Goal: Task Accomplishment & Management: Manage account settings

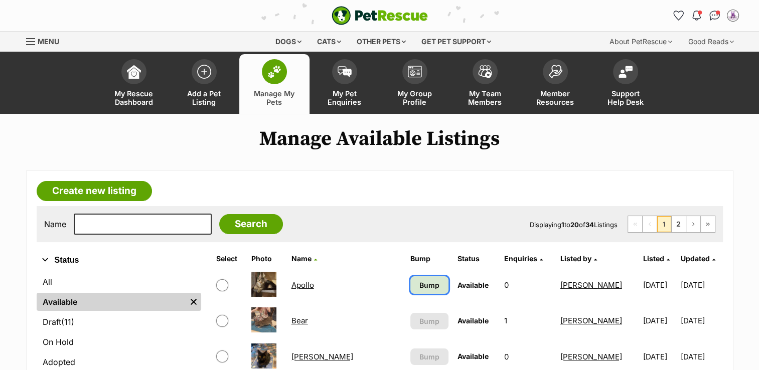
click at [419, 283] on span "Bump" at bounding box center [429, 285] width 20 height 11
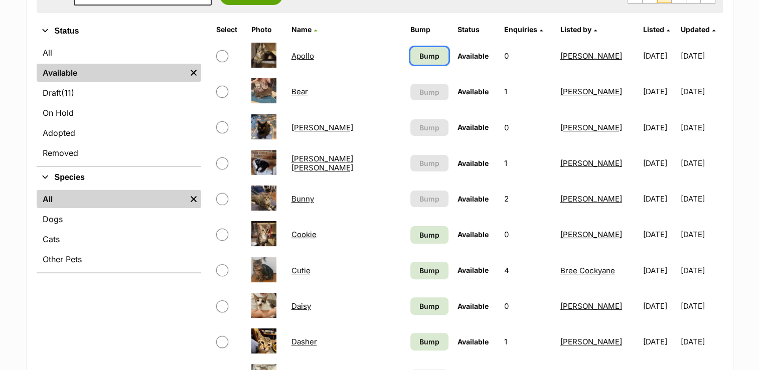
scroll to position [235, 0]
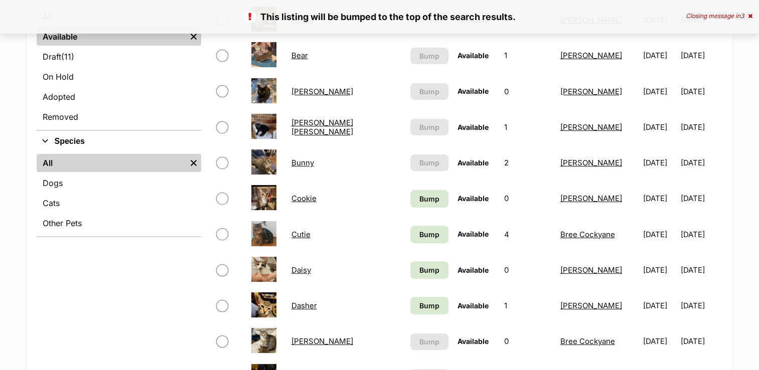
scroll to position [484, 0]
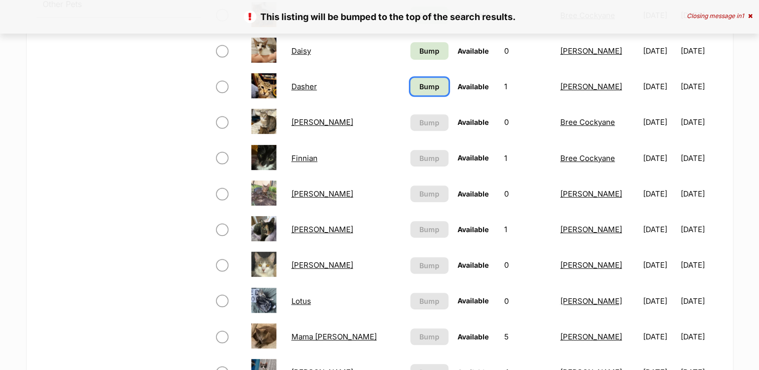
click at [419, 85] on span "Bump" at bounding box center [429, 86] width 20 height 11
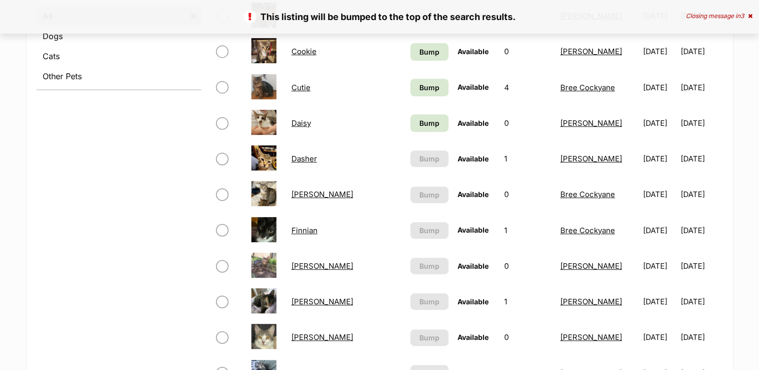
scroll to position [422, 0]
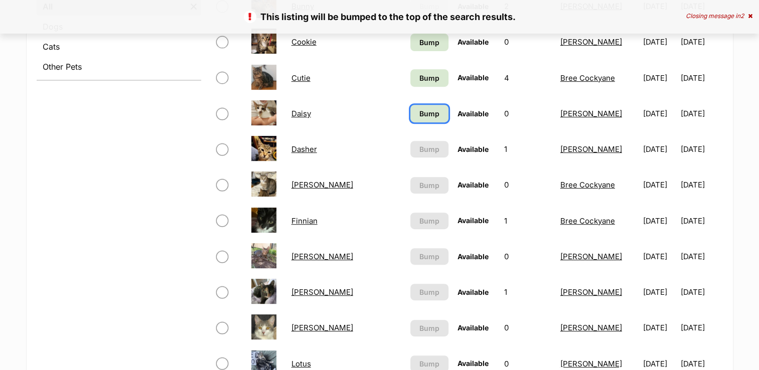
click at [419, 112] on span "Bump" at bounding box center [429, 113] width 20 height 11
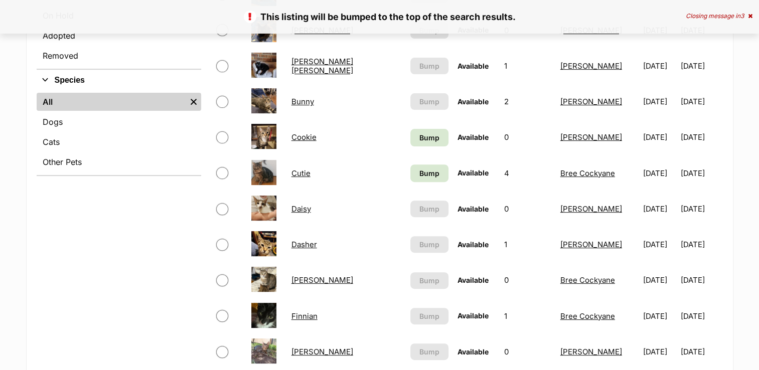
scroll to position [336, 0]
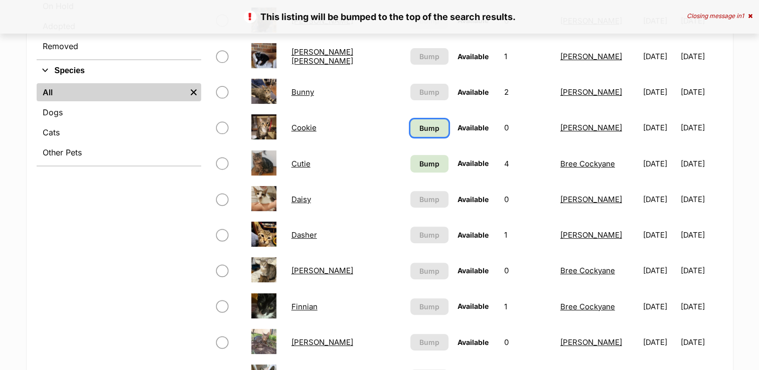
click at [410, 127] on link "Bump" at bounding box center [429, 128] width 38 height 18
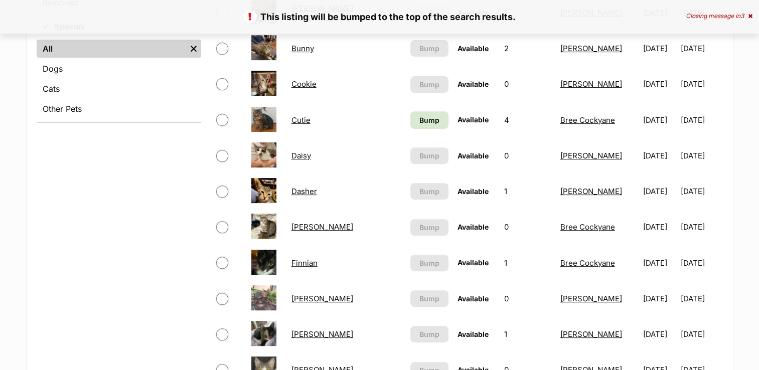
scroll to position [382, 0]
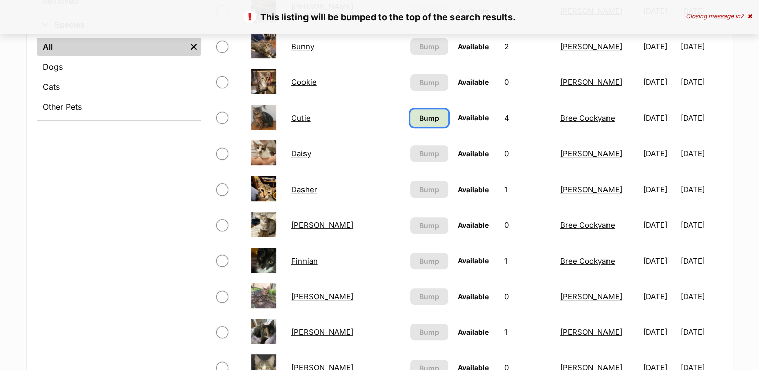
click at [419, 117] on span "Bump" at bounding box center [429, 118] width 20 height 11
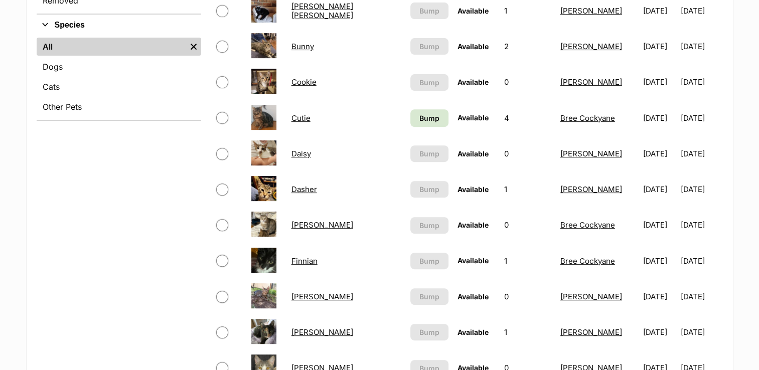
click at [308, 46] on link "Bunny" at bounding box center [302, 47] width 23 height 10
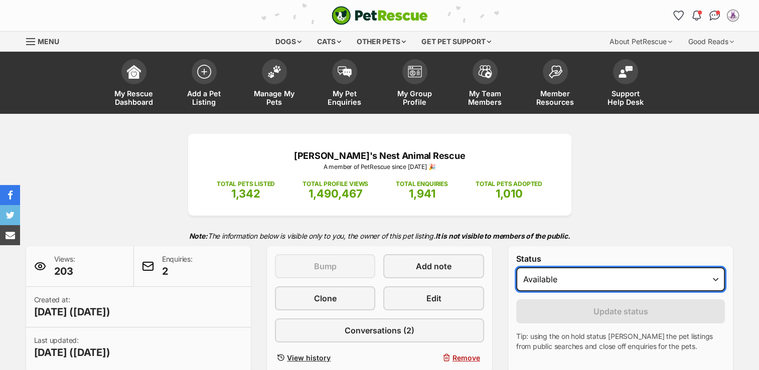
click at [585, 282] on select "Draft - not available as listing has enquires Available On hold Adopted" at bounding box center [620, 279] width 209 height 24
select select "rehomed"
click at [516, 267] on select "Draft - not available as listing has enquires Available On hold Adopted" at bounding box center [620, 279] width 209 height 24
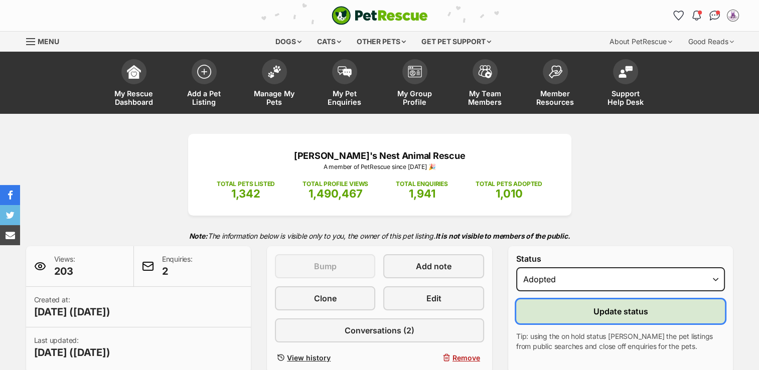
click at [580, 313] on button "Update status" at bounding box center [620, 311] width 209 height 24
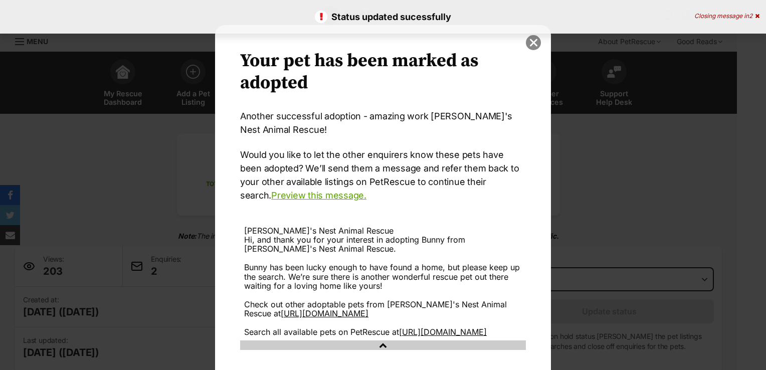
click at [528, 39] on button "close" at bounding box center [533, 42] width 15 height 15
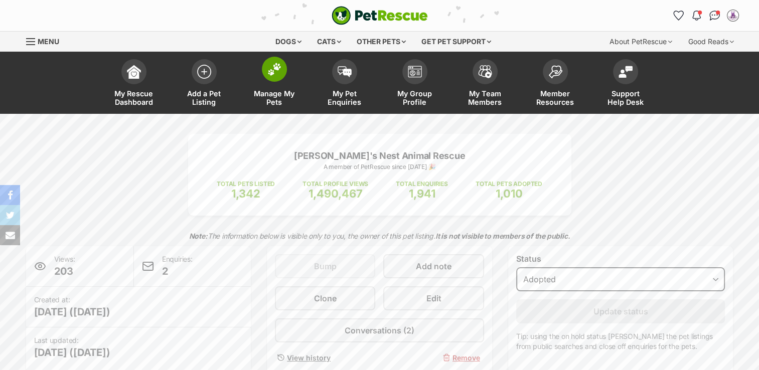
click at [273, 94] on span "Manage My Pets" at bounding box center [274, 97] width 45 height 17
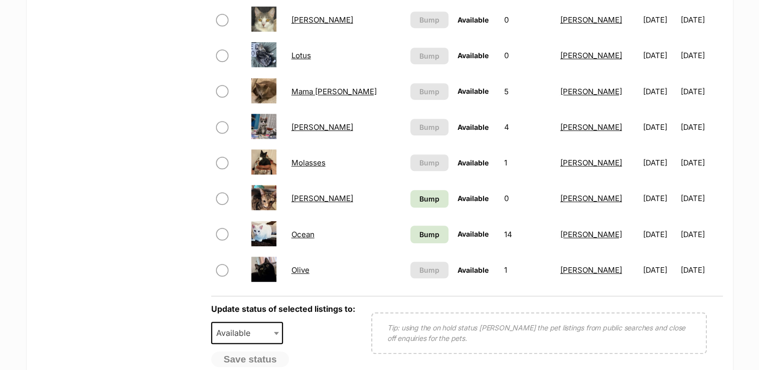
scroll to position [708, 0]
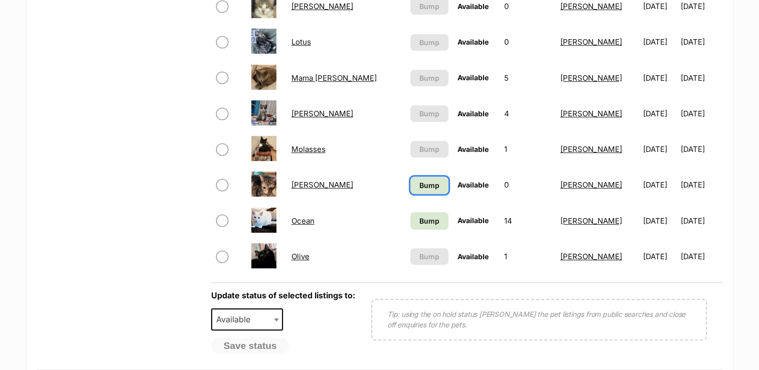
click at [419, 182] on span "Bump" at bounding box center [429, 185] width 20 height 11
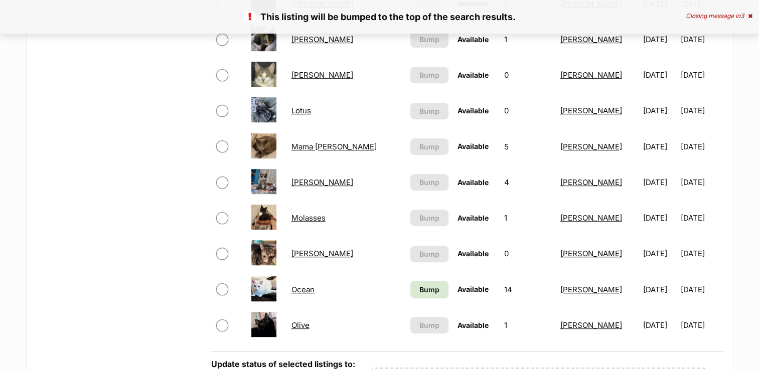
scroll to position [799, 0]
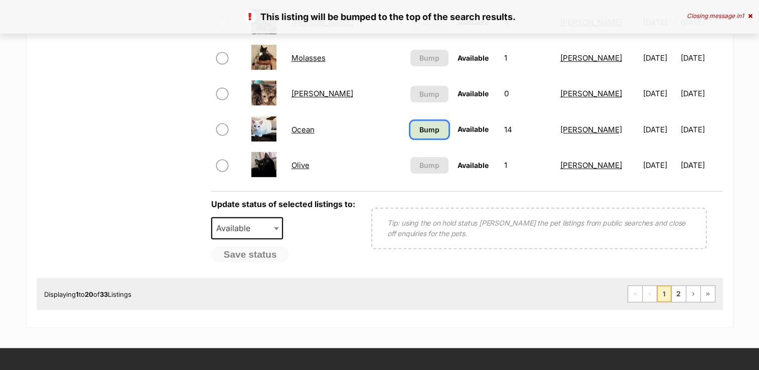
click at [419, 124] on span "Bump" at bounding box center [429, 129] width 20 height 11
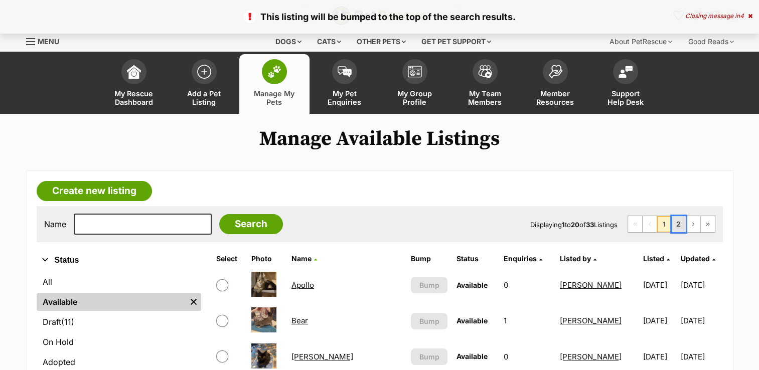
click at [676, 222] on link "2" at bounding box center [678, 224] width 14 height 16
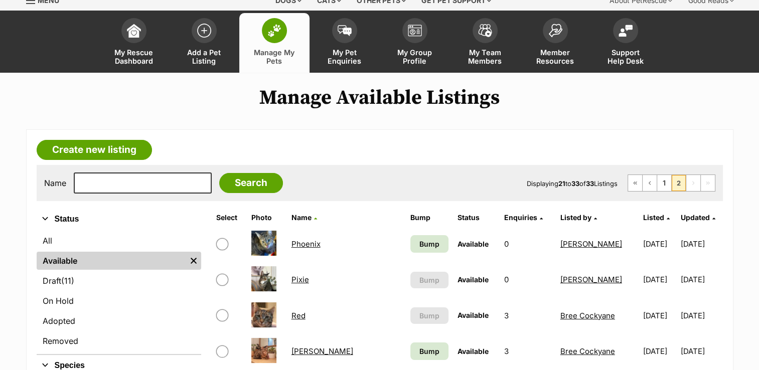
scroll to position [54, 0]
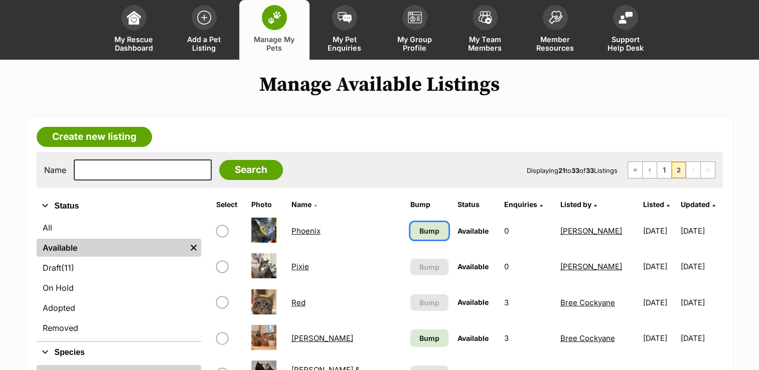
click at [419, 232] on span "Bump" at bounding box center [429, 231] width 20 height 11
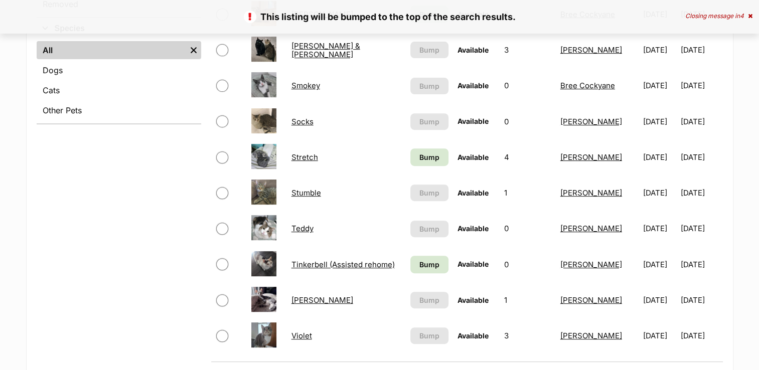
scroll to position [380, 0]
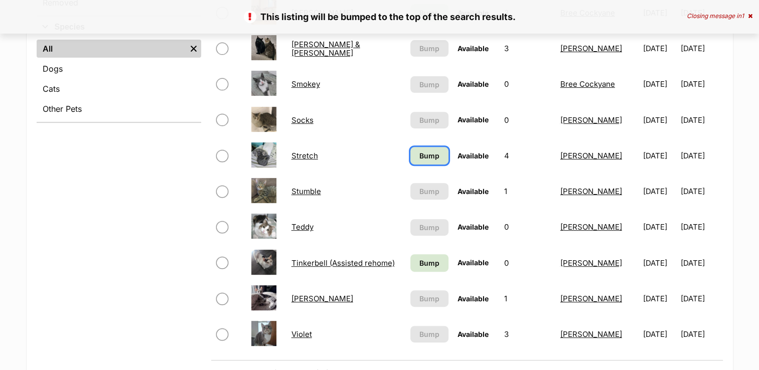
click at [419, 154] on span "Bump" at bounding box center [429, 155] width 20 height 11
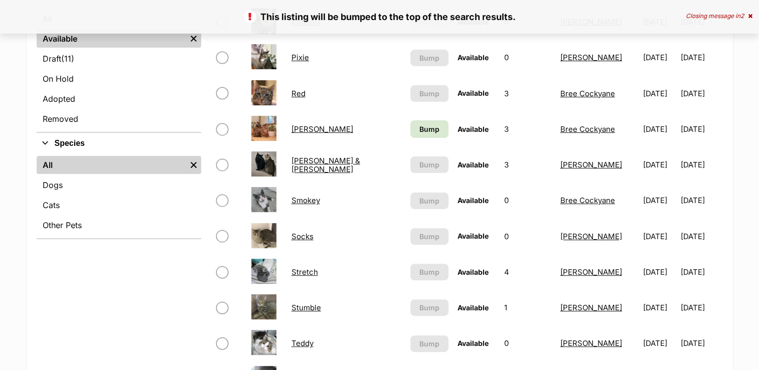
scroll to position [495, 0]
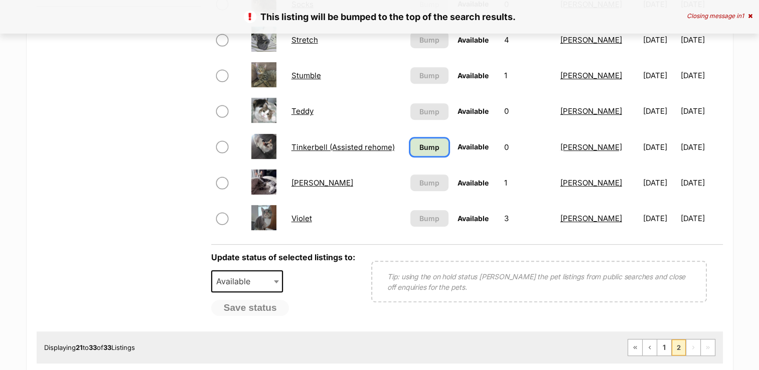
click at [419, 146] on span "Bump" at bounding box center [429, 147] width 20 height 11
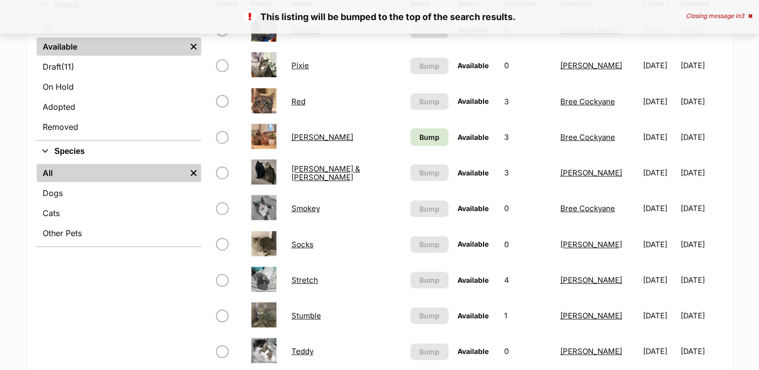
scroll to position [260, 0]
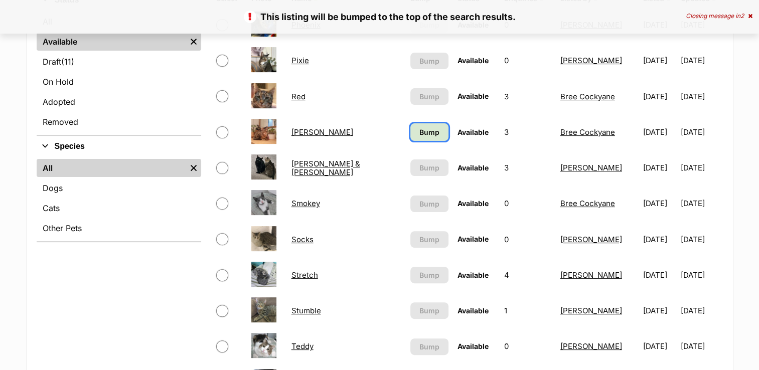
click at [426, 131] on span "Bump" at bounding box center [429, 132] width 20 height 11
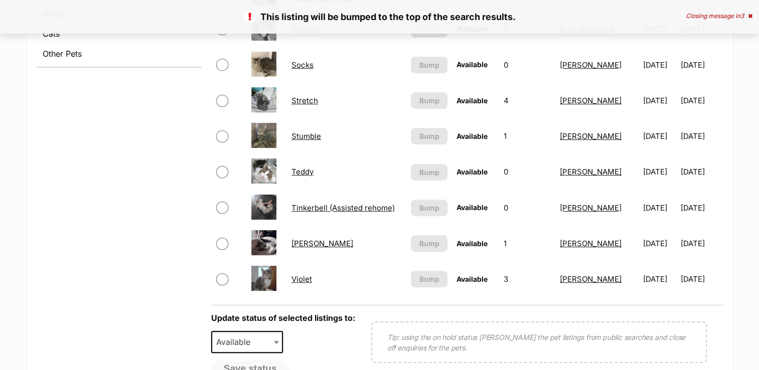
scroll to position [439, 0]
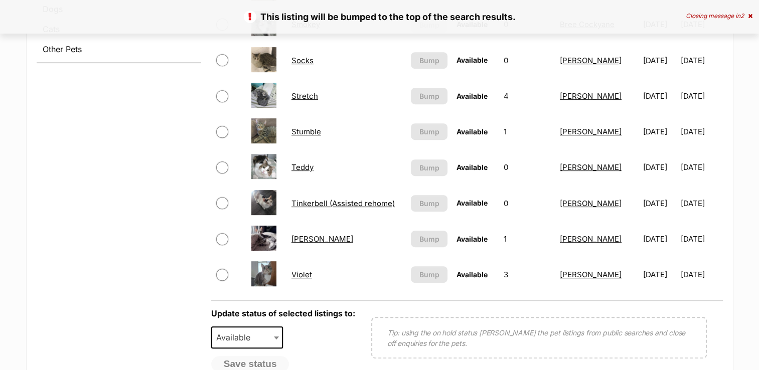
click at [295, 236] on link "[PERSON_NAME]" at bounding box center [322, 239] width 62 height 10
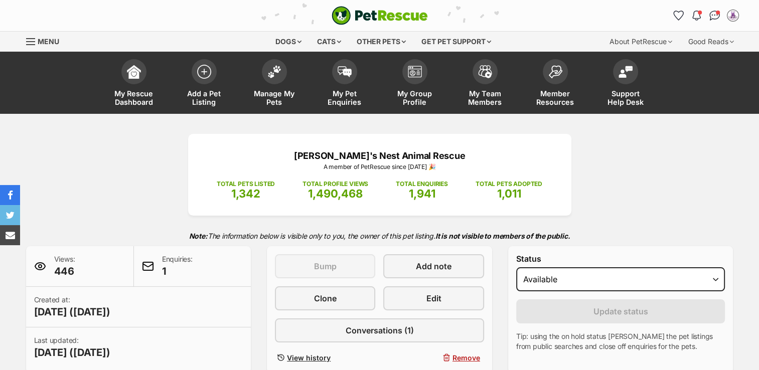
select select "rehomed"
click at [516, 267] on select "Draft - not available as listing has enquires Available On hold Adopted" at bounding box center [620, 279] width 209 height 24
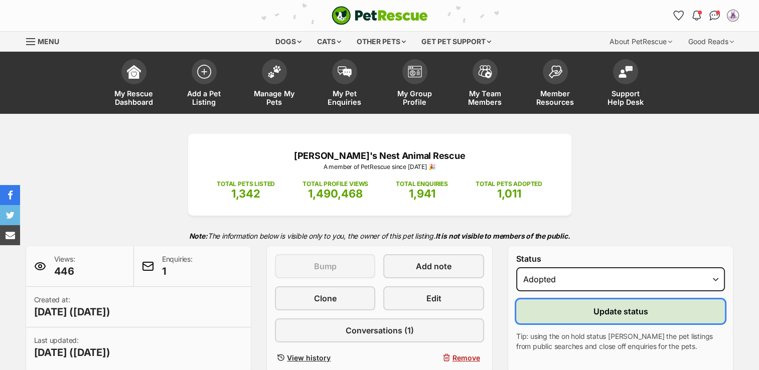
click at [585, 307] on button "Update status" at bounding box center [620, 311] width 209 height 24
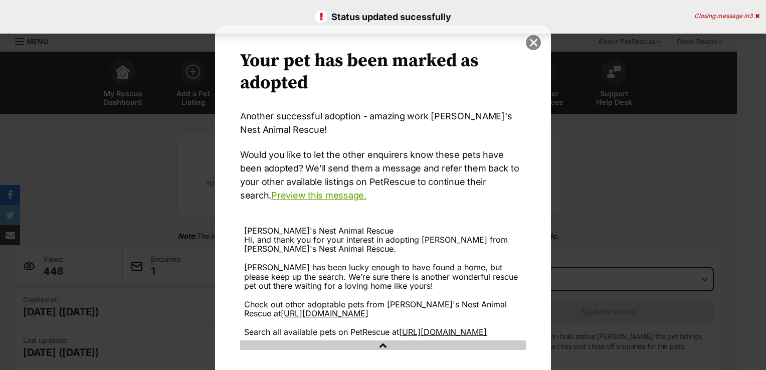
click at [534, 43] on button "close" at bounding box center [533, 42] width 15 height 15
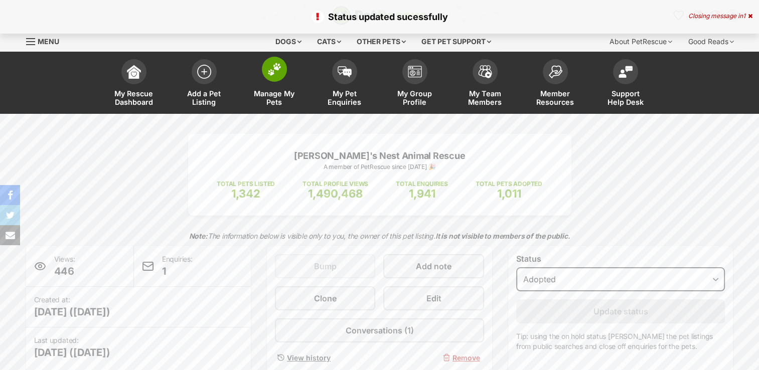
click at [275, 99] on span "Manage My Pets" at bounding box center [274, 97] width 45 height 17
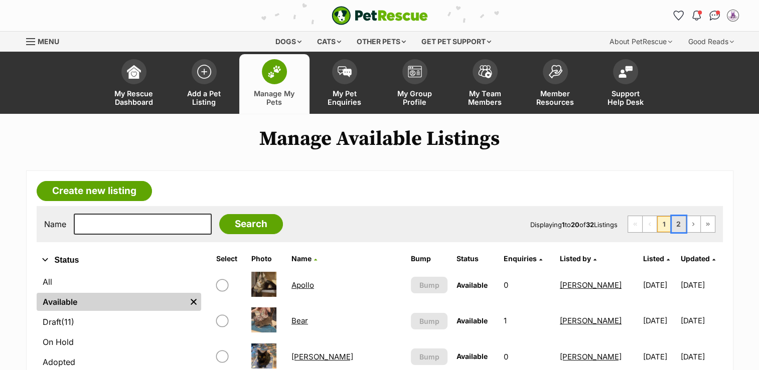
click at [677, 222] on link "2" at bounding box center [678, 224] width 14 height 16
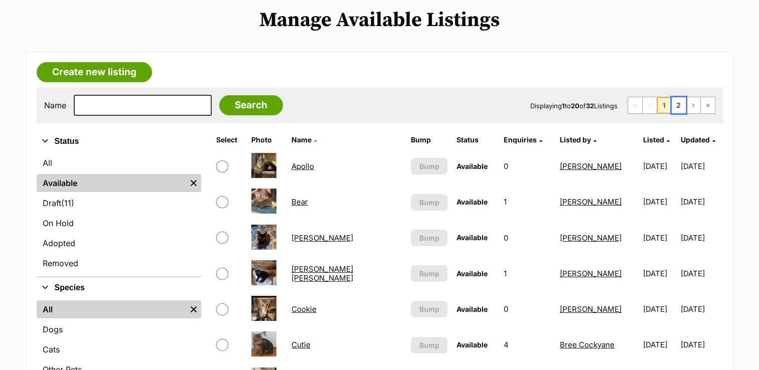
scroll to position [126, 0]
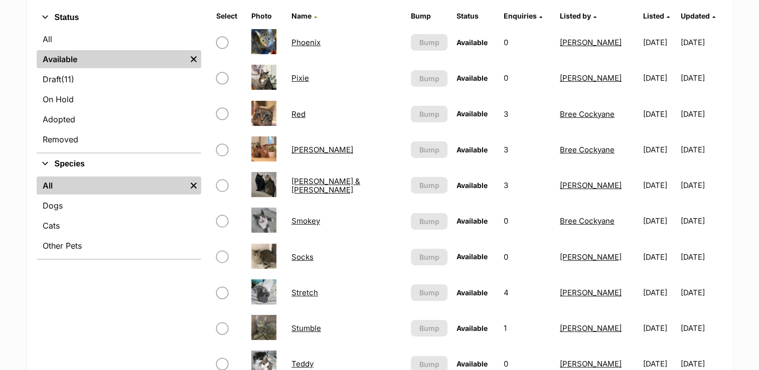
scroll to position [235, 0]
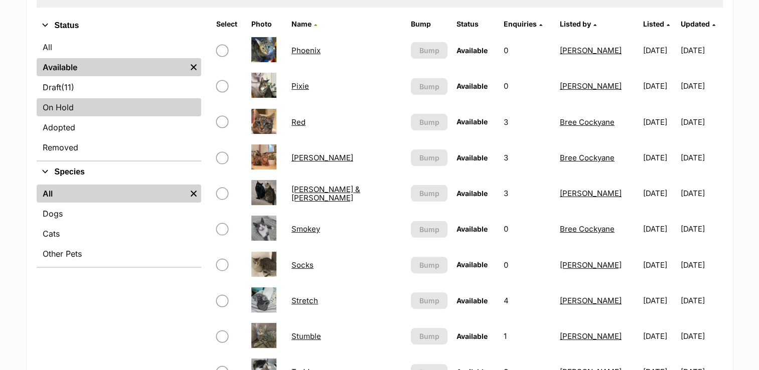
click at [62, 108] on link "On Hold" at bounding box center [119, 107] width 164 height 18
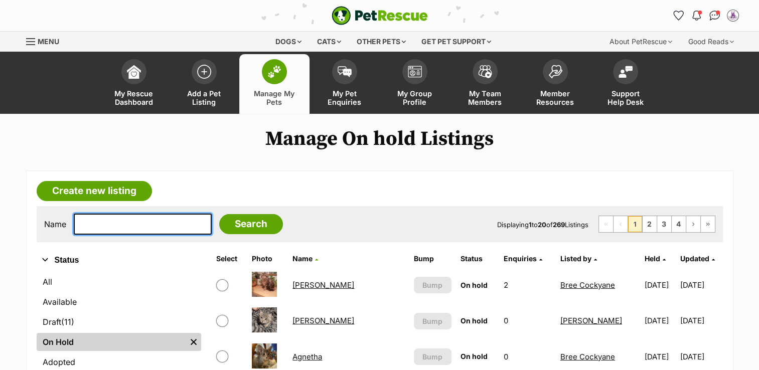
click at [175, 217] on input "text" at bounding box center [143, 224] width 138 height 21
type input "shaggy"
click at [219, 214] on input "Search" at bounding box center [251, 224] width 64 height 20
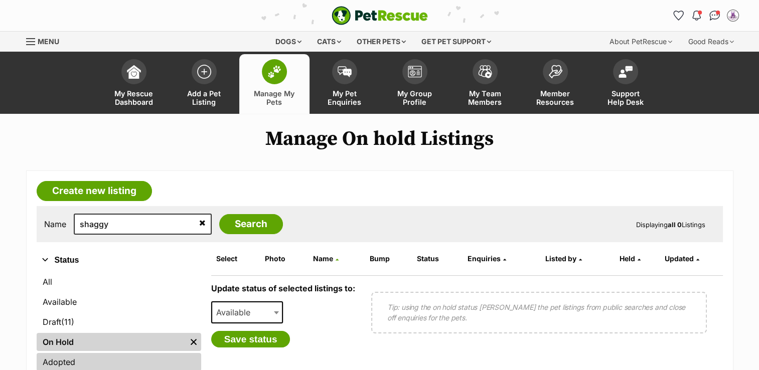
click at [65, 359] on link "Adopted" at bounding box center [119, 362] width 164 height 18
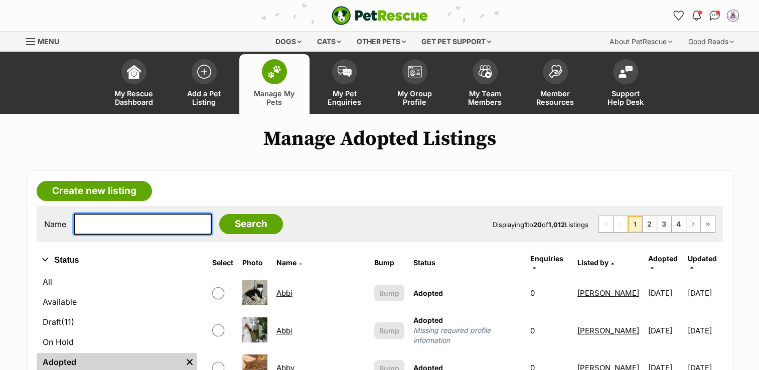
click at [113, 222] on input "text" at bounding box center [143, 224] width 138 height 21
type input "shaggy"
click at [219, 214] on input "Search" at bounding box center [251, 224] width 64 height 20
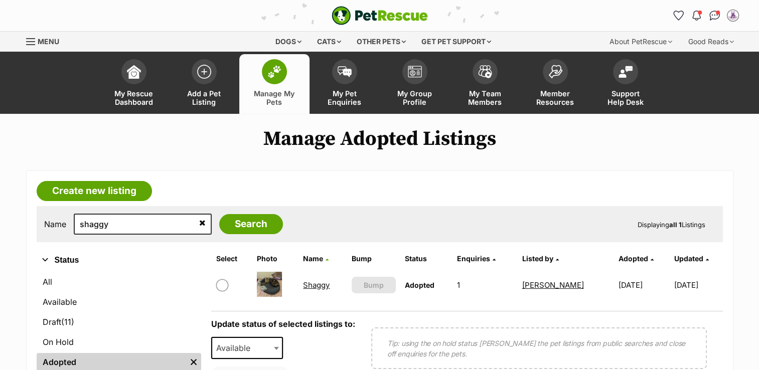
click at [221, 286] on input "checkbox" at bounding box center [222, 285] width 12 height 12
checkbox input "true"
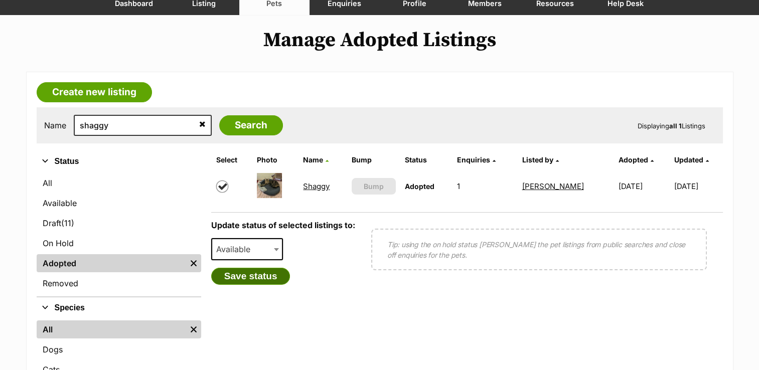
click at [257, 275] on button "Save status" at bounding box center [250, 276] width 79 height 17
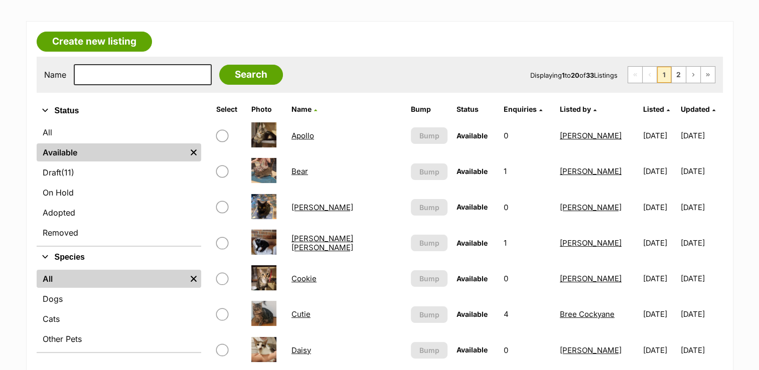
scroll to position [142, 0]
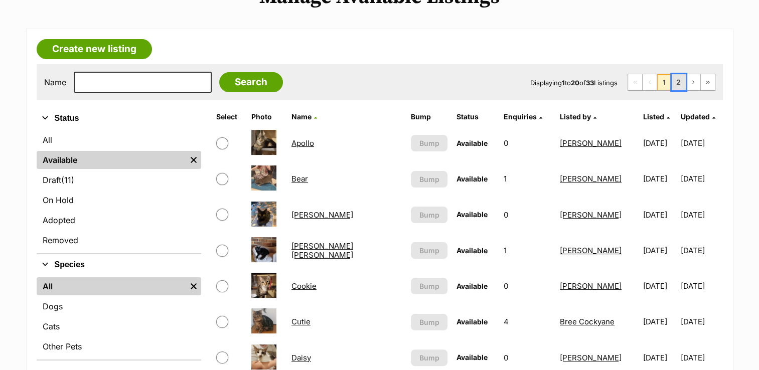
click at [678, 79] on link "2" at bounding box center [678, 82] width 14 height 16
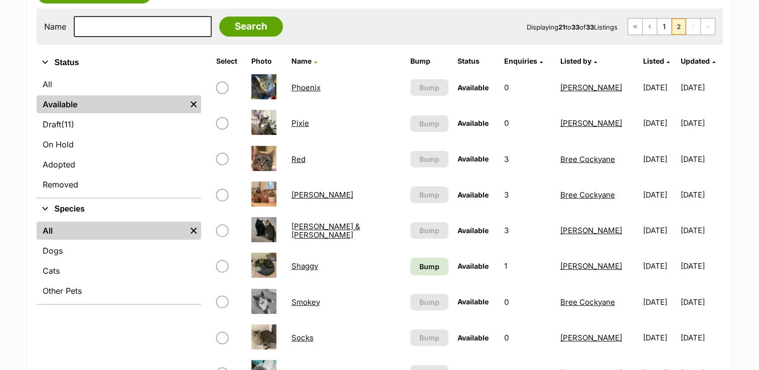
scroll to position [199, 0]
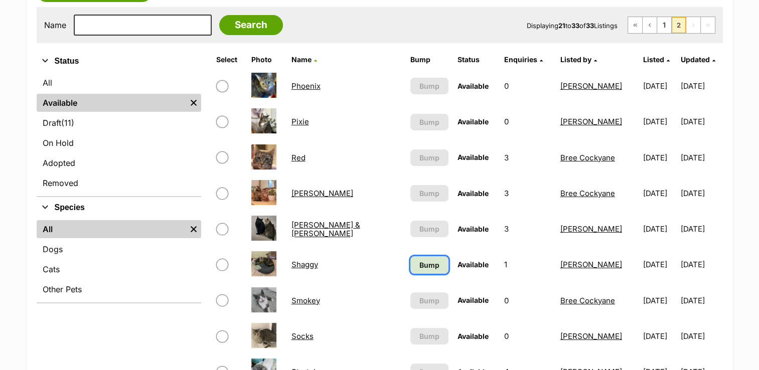
click at [424, 262] on span "Bump" at bounding box center [429, 265] width 20 height 11
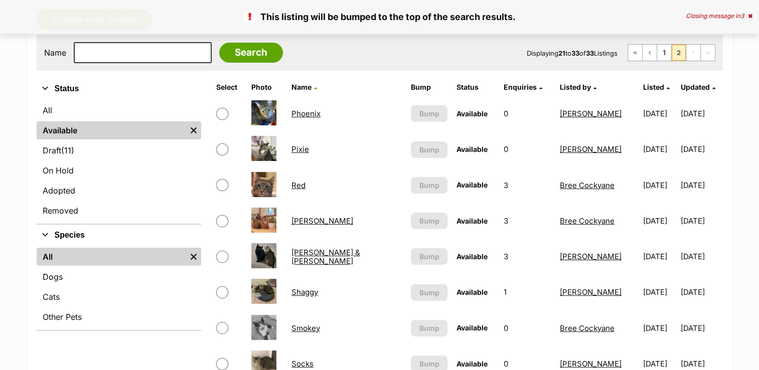
scroll to position [263, 0]
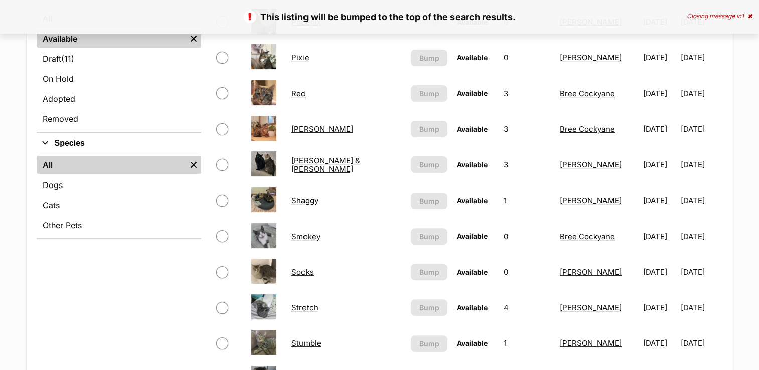
click at [296, 198] on link "Shaggy" at bounding box center [304, 201] width 27 height 10
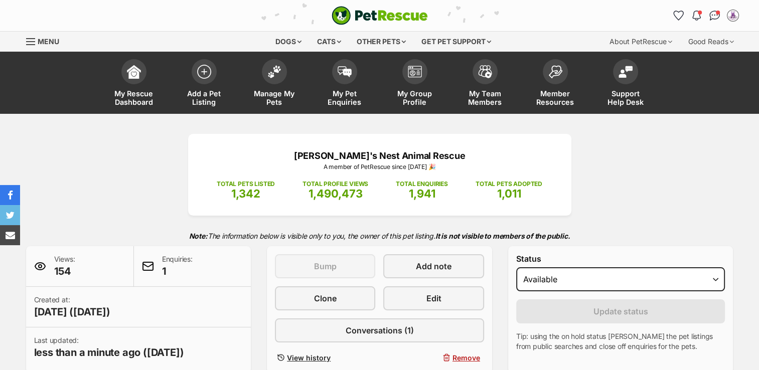
click at [14, 19] on div "PetRescue home Notifications Unread [PERSON_NAME] all as read Hooray! Beluga ha…" at bounding box center [379, 15] width 737 height 31
click at [29, 43] on div "Menu" at bounding box center [31, 42] width 10 height 8
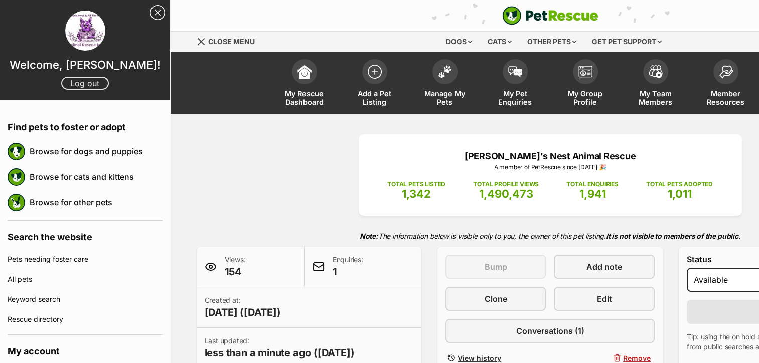
click at [76, 83] on link "Log out" at bounding box center [85, 83] width 48 height 13
